Goal: Entertainment & Leisure: Consume media (video, audio)

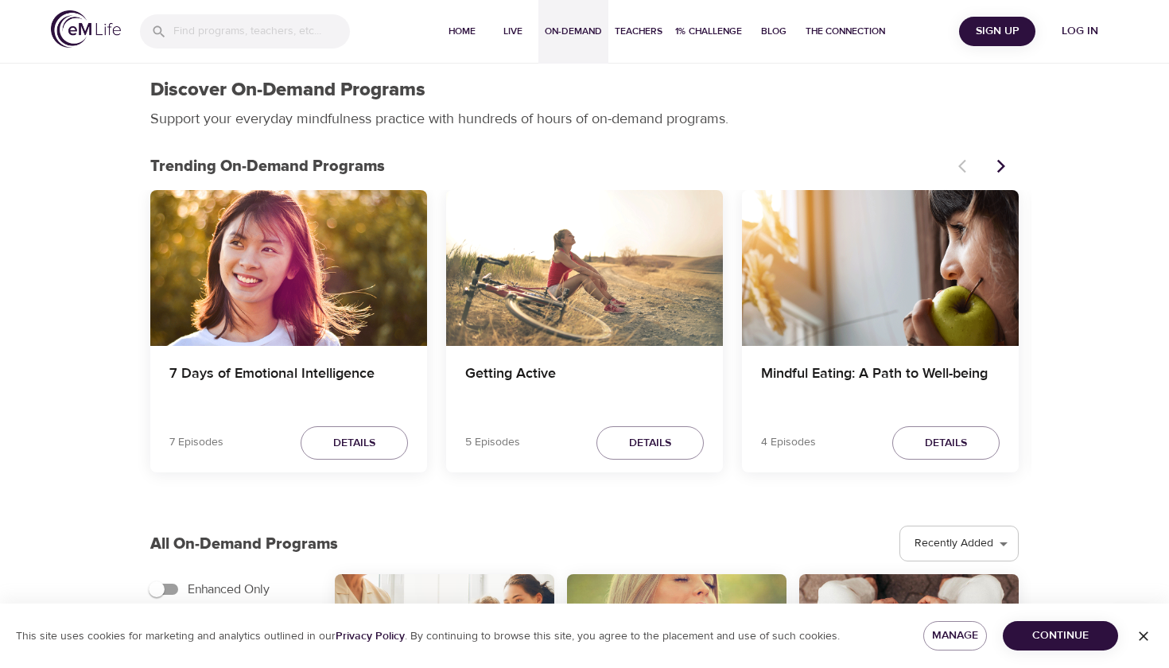
select select "recent"
click at [1086, 41] on button "Log in" at bounding box center [1080, 31] width 76 height 29
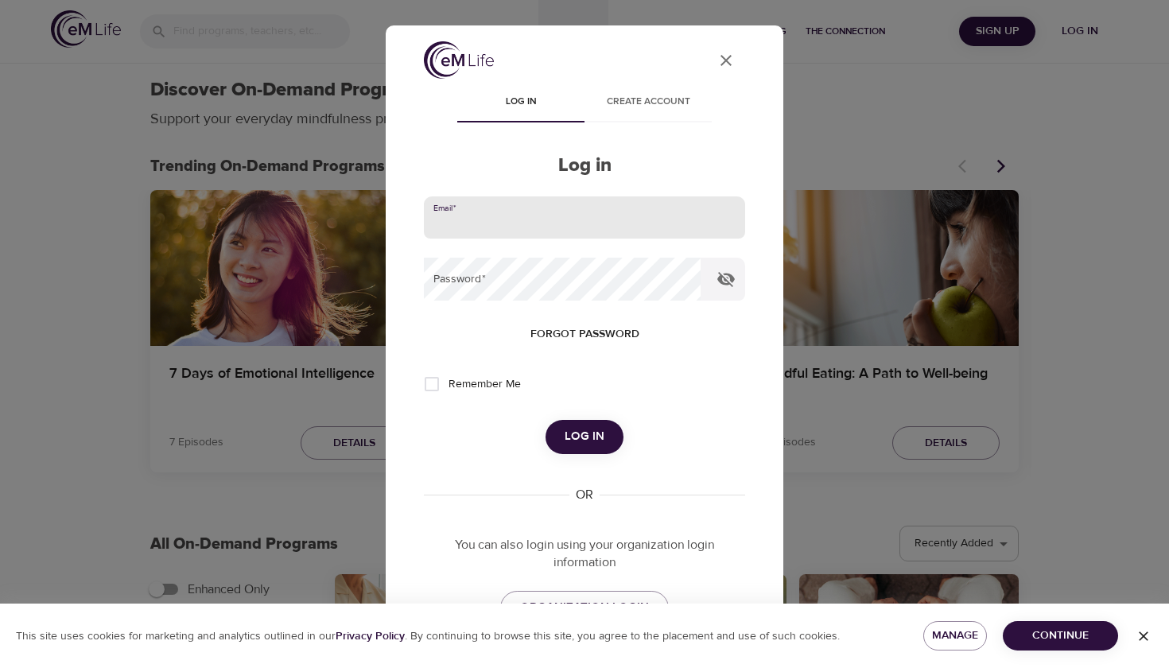
type input "[EMAIL_ADDRESS][DOMAIN_NAME]"
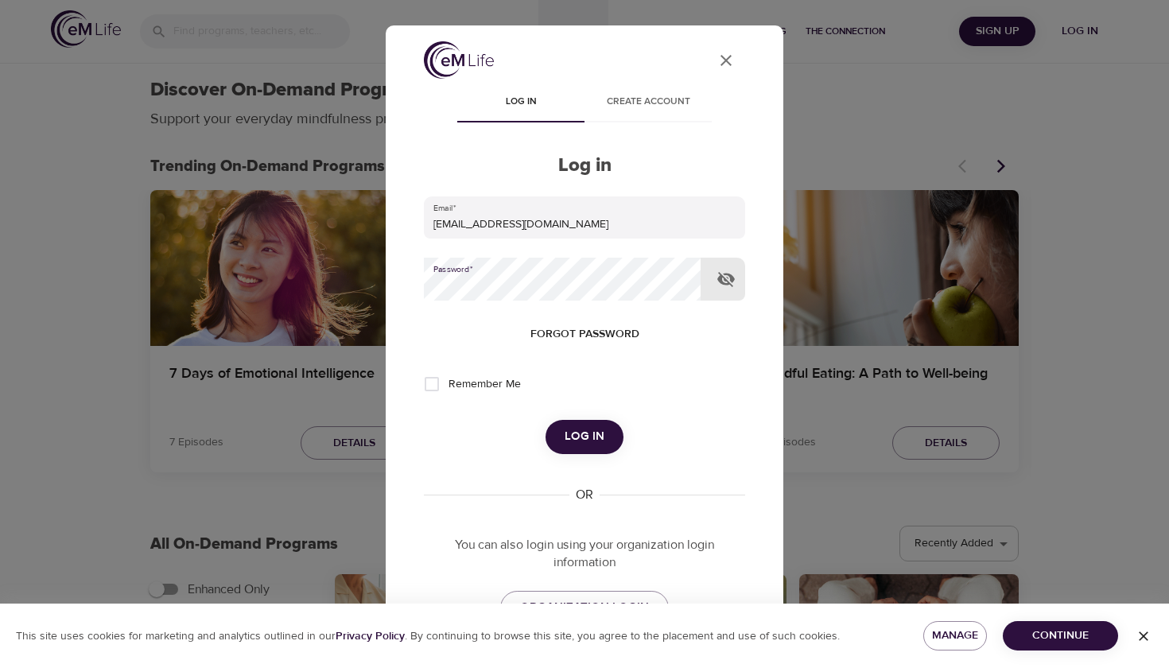
click at [585, 426] on span "Log in" at bounding box center [585, 436] width 40 height 21
select select "recommended"
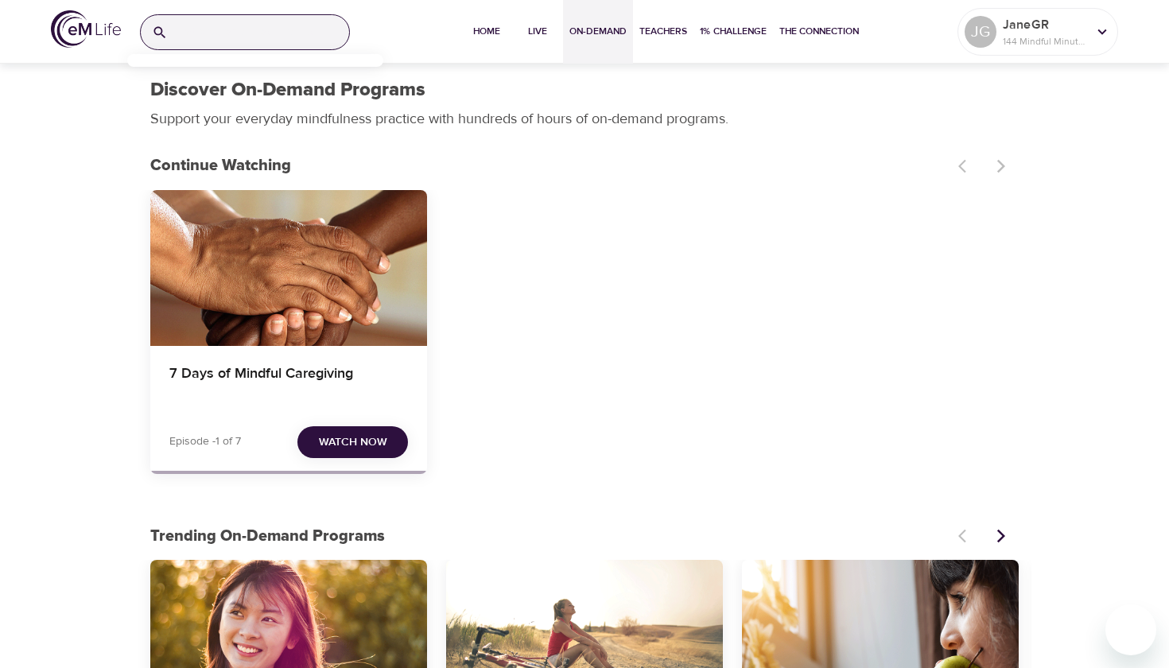
click at [265, 40] on input "search" at bounding box center [261, 32] width 175 height 34
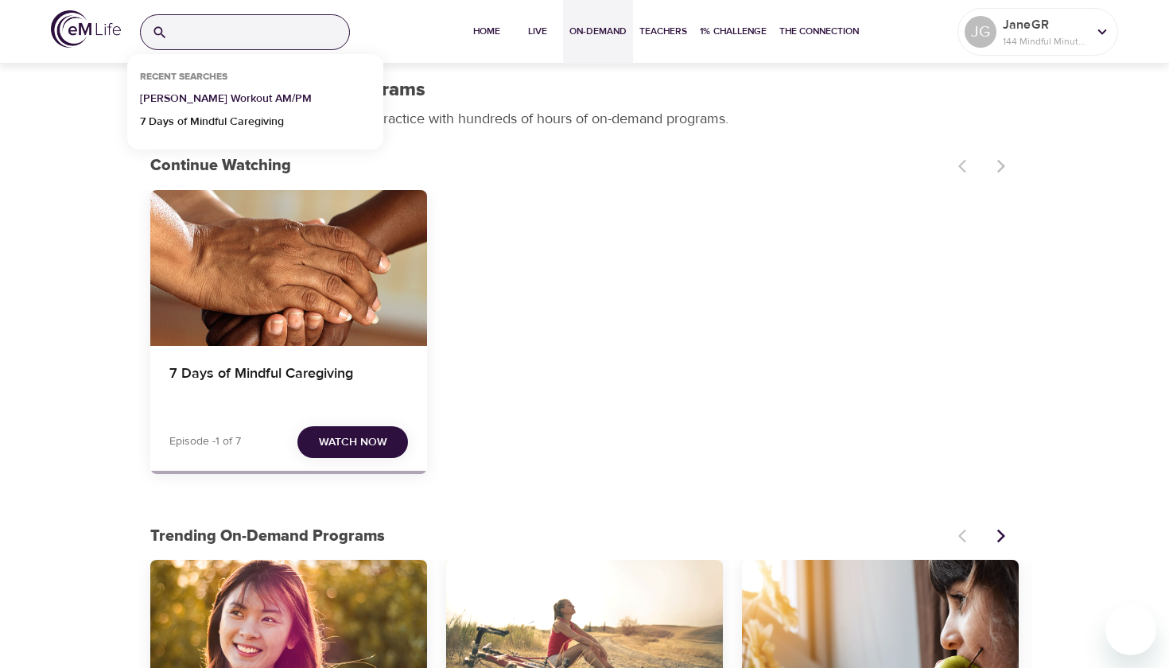
click at [248, 102] on p "[PERSON_NAME] Workout AM/PM" at bounding box center [226, 102] width 172 height 23
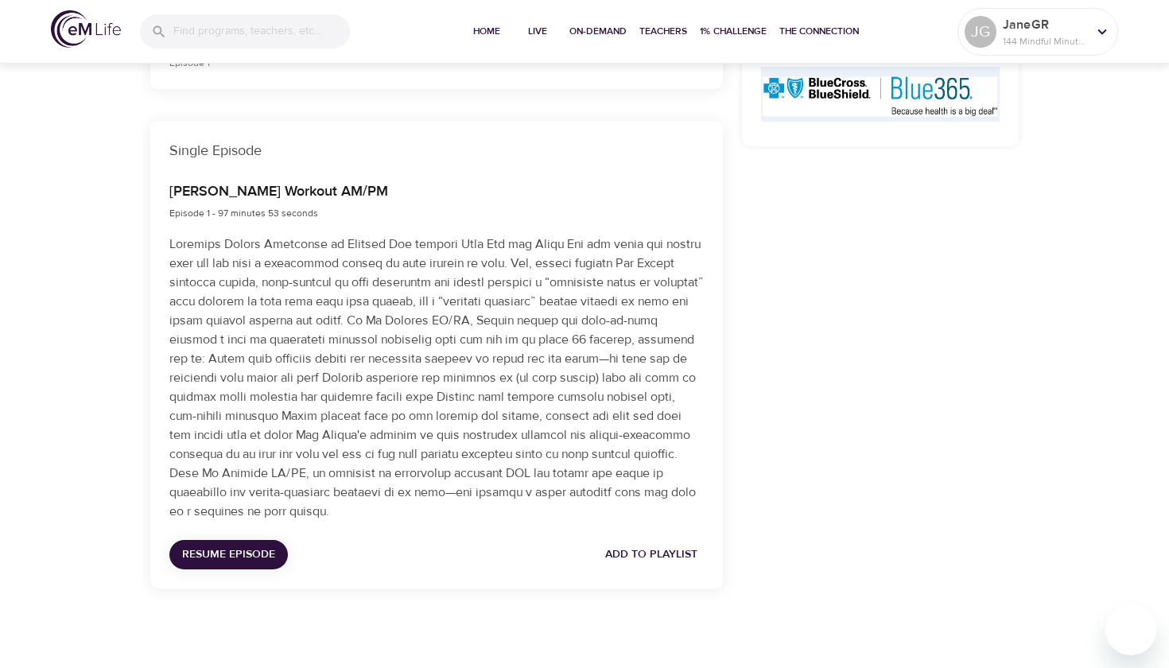
scroll to position [483, 0]
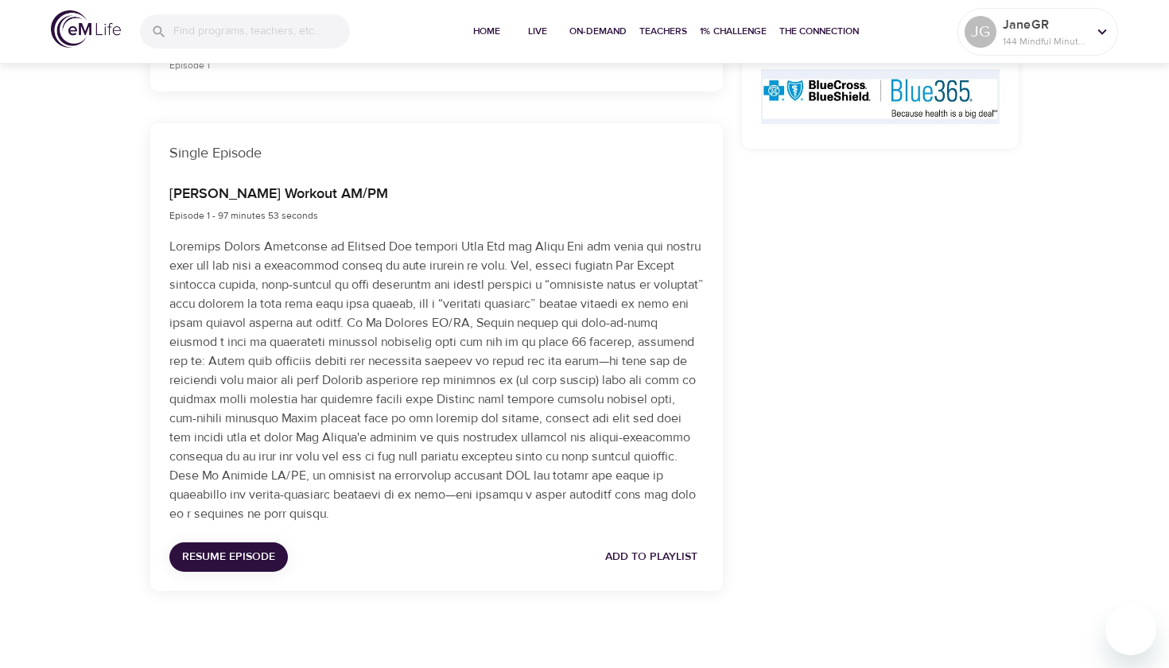
click at [683, 548] on span "Add to Playlist" at bounding box center [651, 557] width 92 height 20
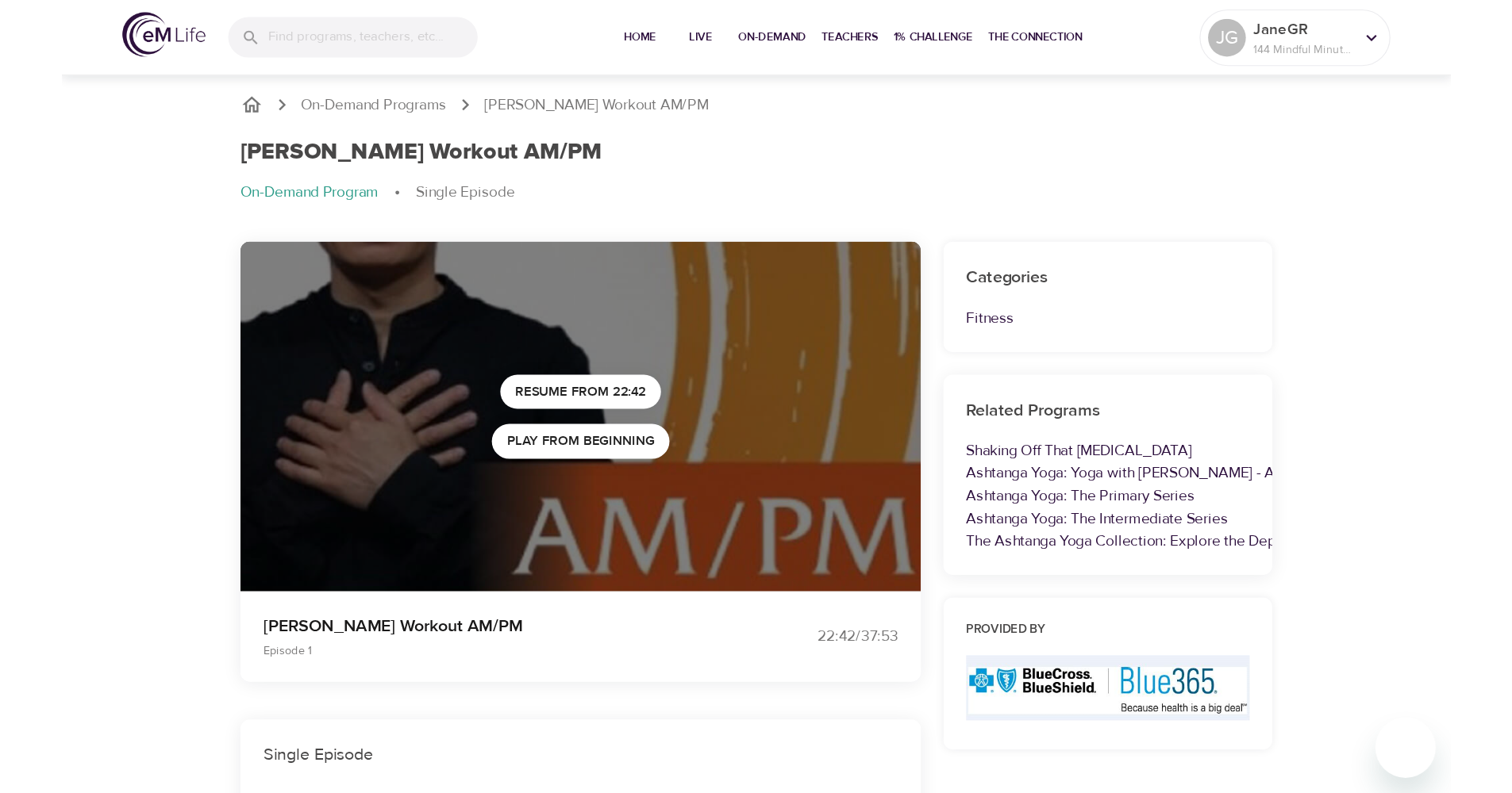
scroll to position [0, 0]
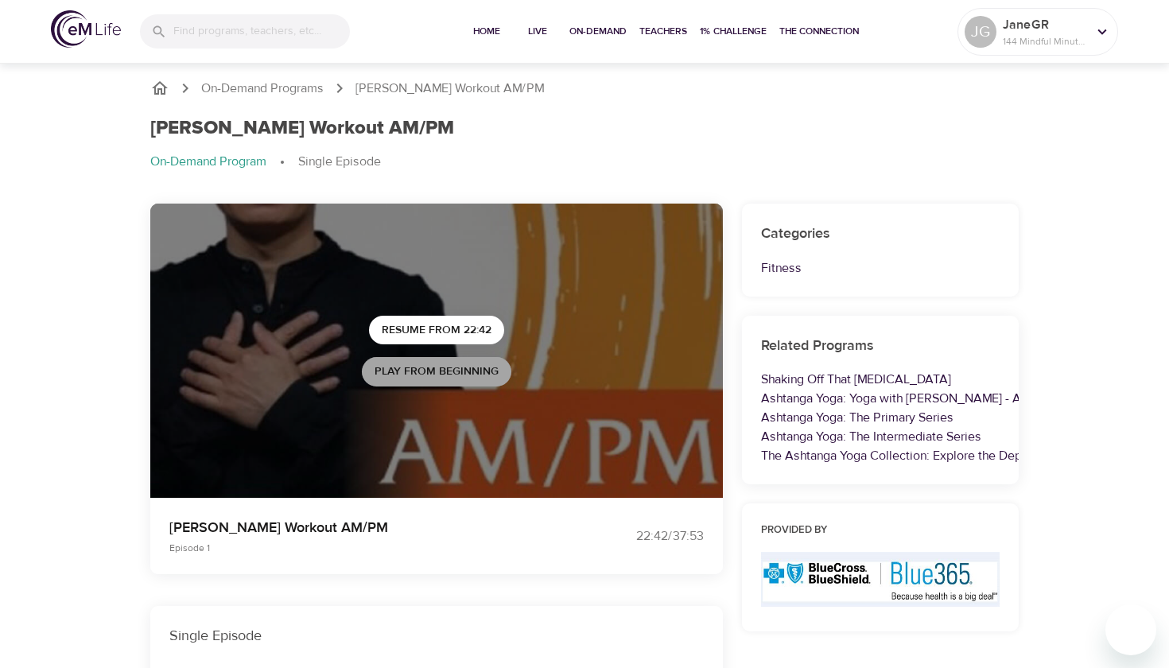
click at [459, 366] on span "Play from beginning" at bounding box center [437, 372] width 124 height 20
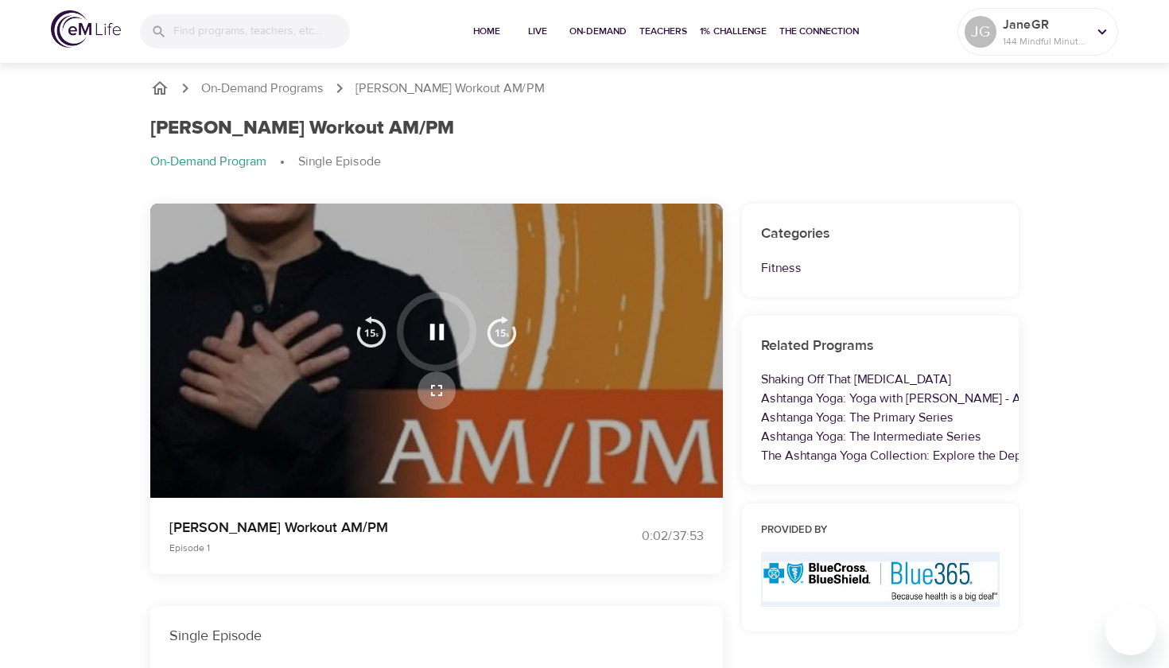
click at [438, 388] on icon "button" at bounding box center [436, 390] width 19 height 19
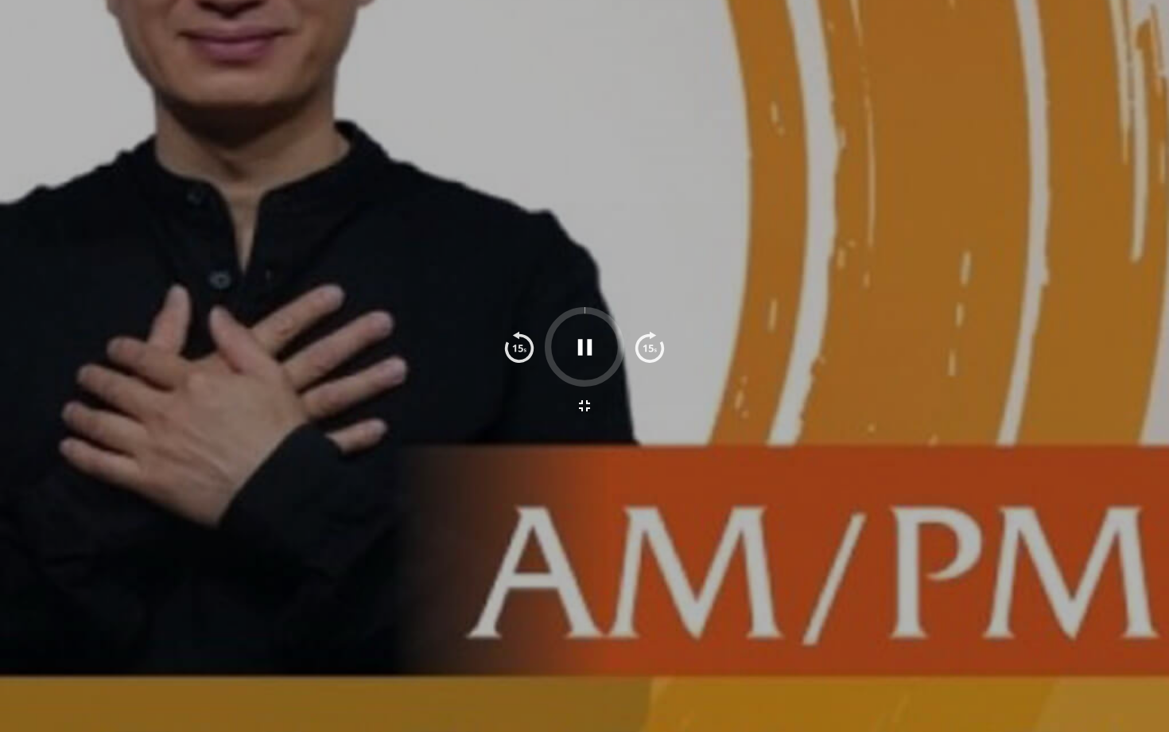
click at [593, 351] on icon "button" at bounding box center [585, 347] width 28 height 28
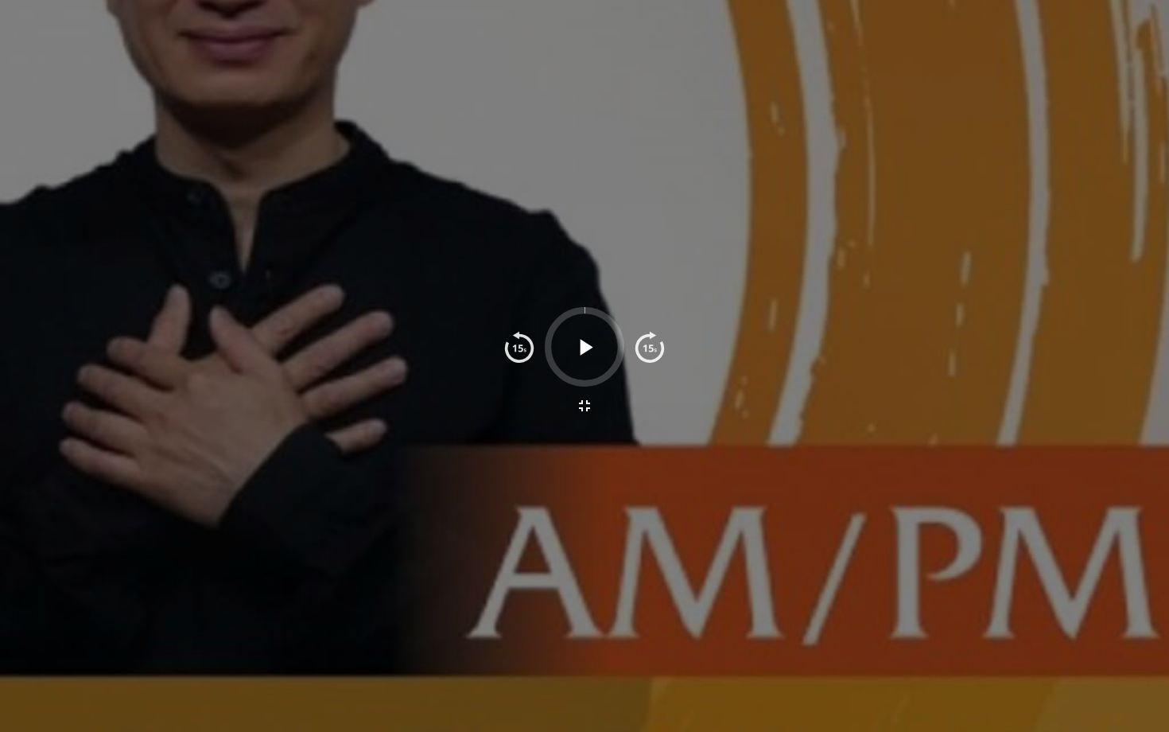
click at [580, 344] on icon "button" at bounding box center [585, 347] width 28 height 28
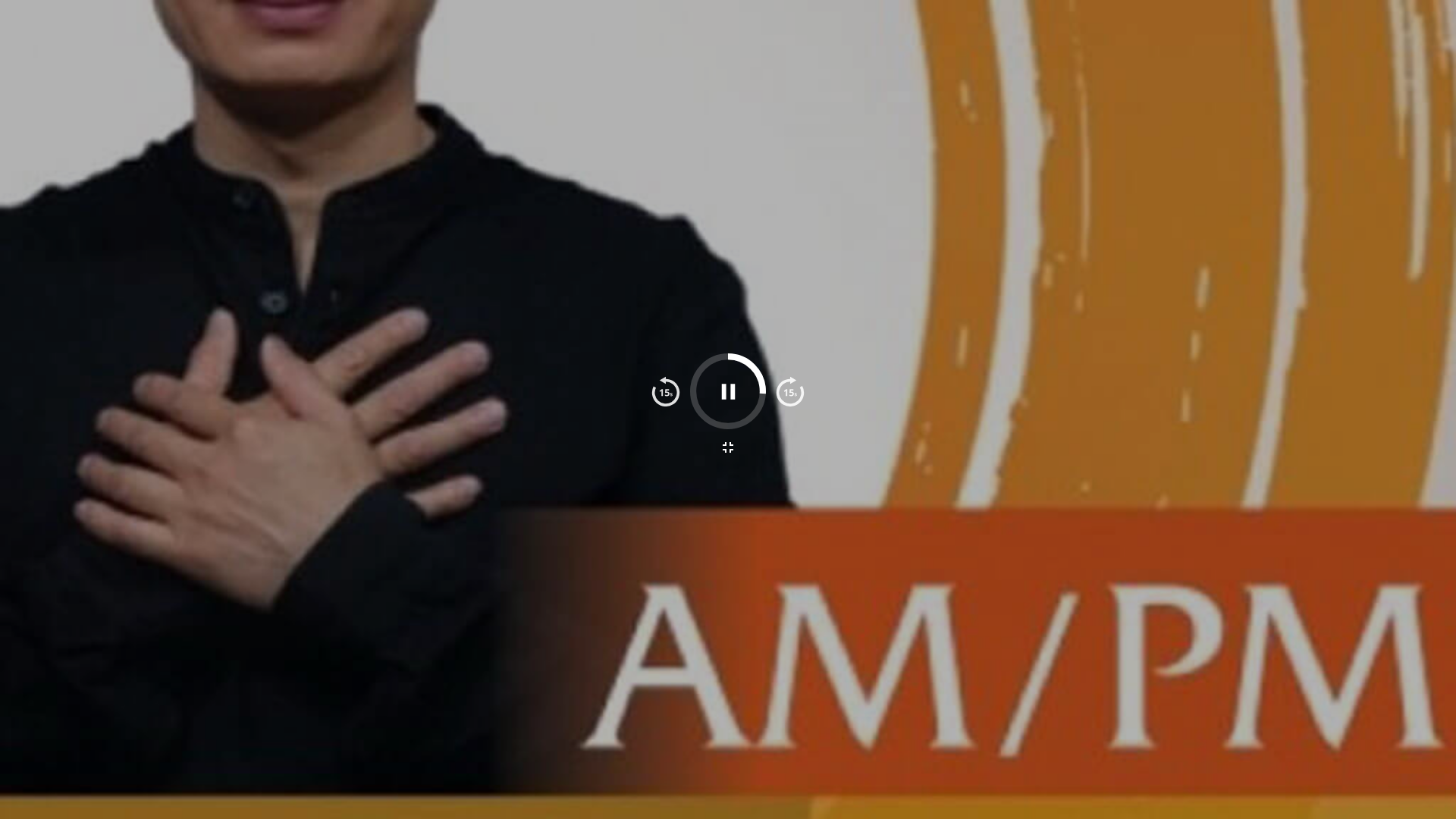
click at [730, 399] on icon "button" at bounding box center [728, 392] width 27 height 27
